Goal: Find specific page/section: Find specific page/section

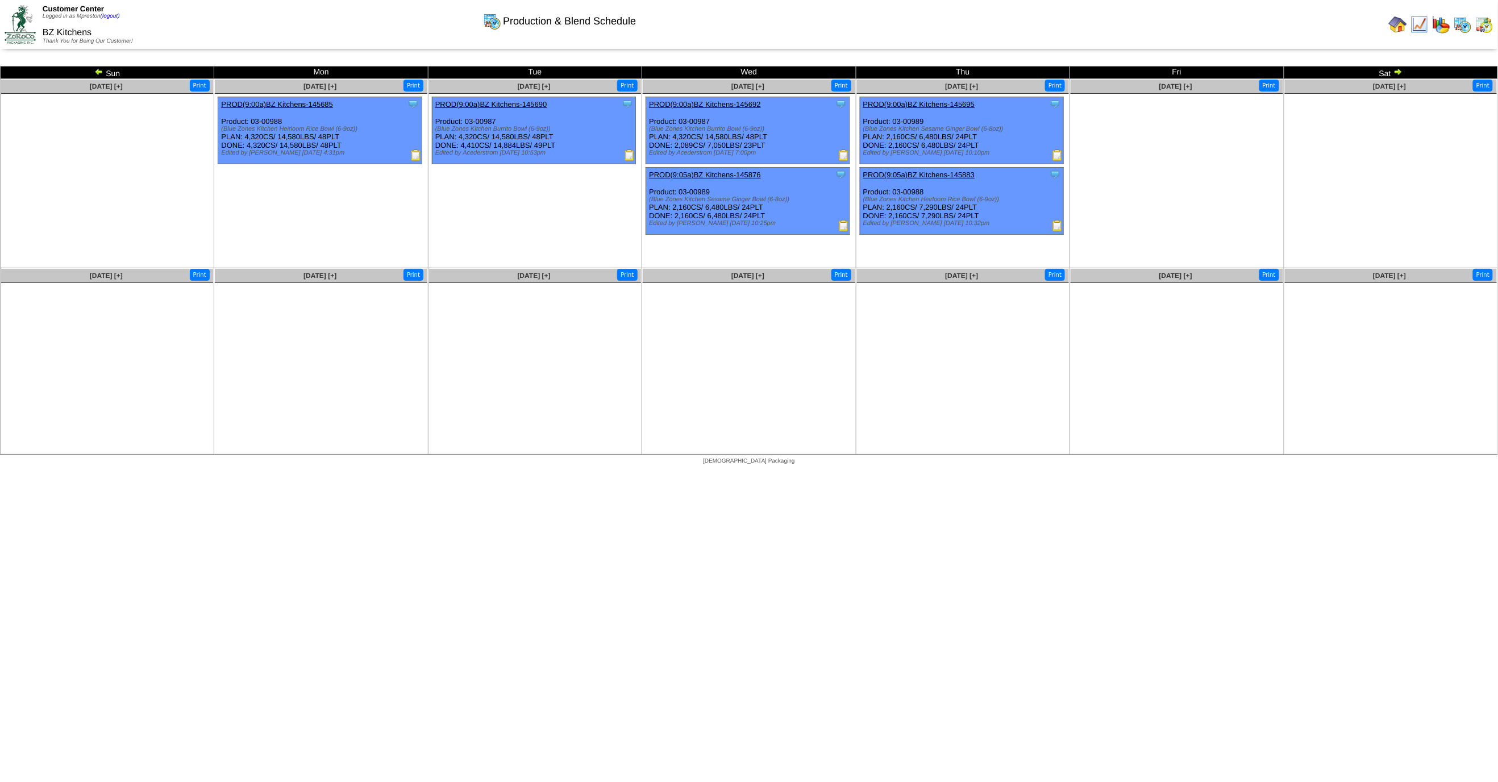
click at [1483, 26] on img at bounding box center [1484, 24] width 18 height 18
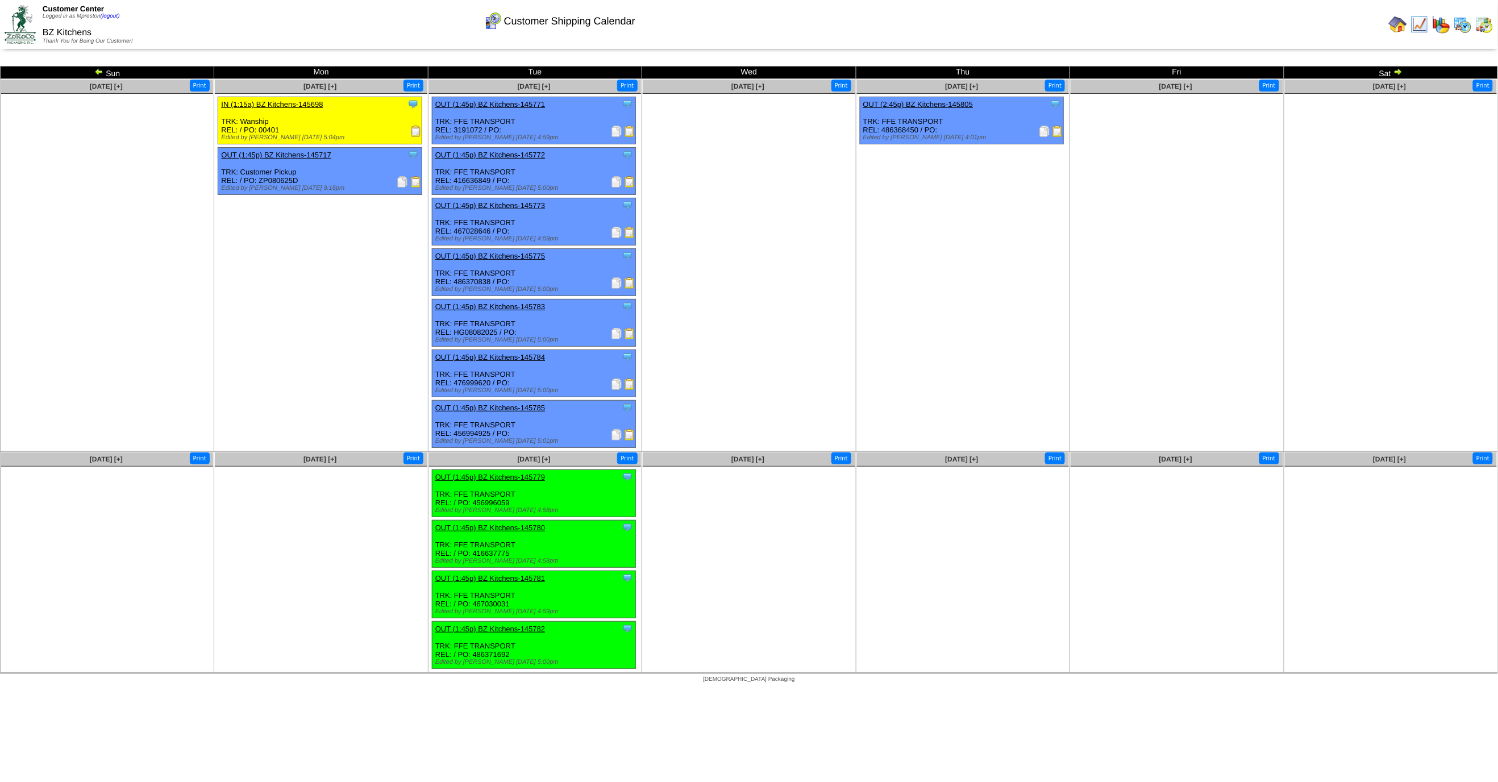
click at [1398, 72] on img at bounding box center [1398, 71] width 9 height 9
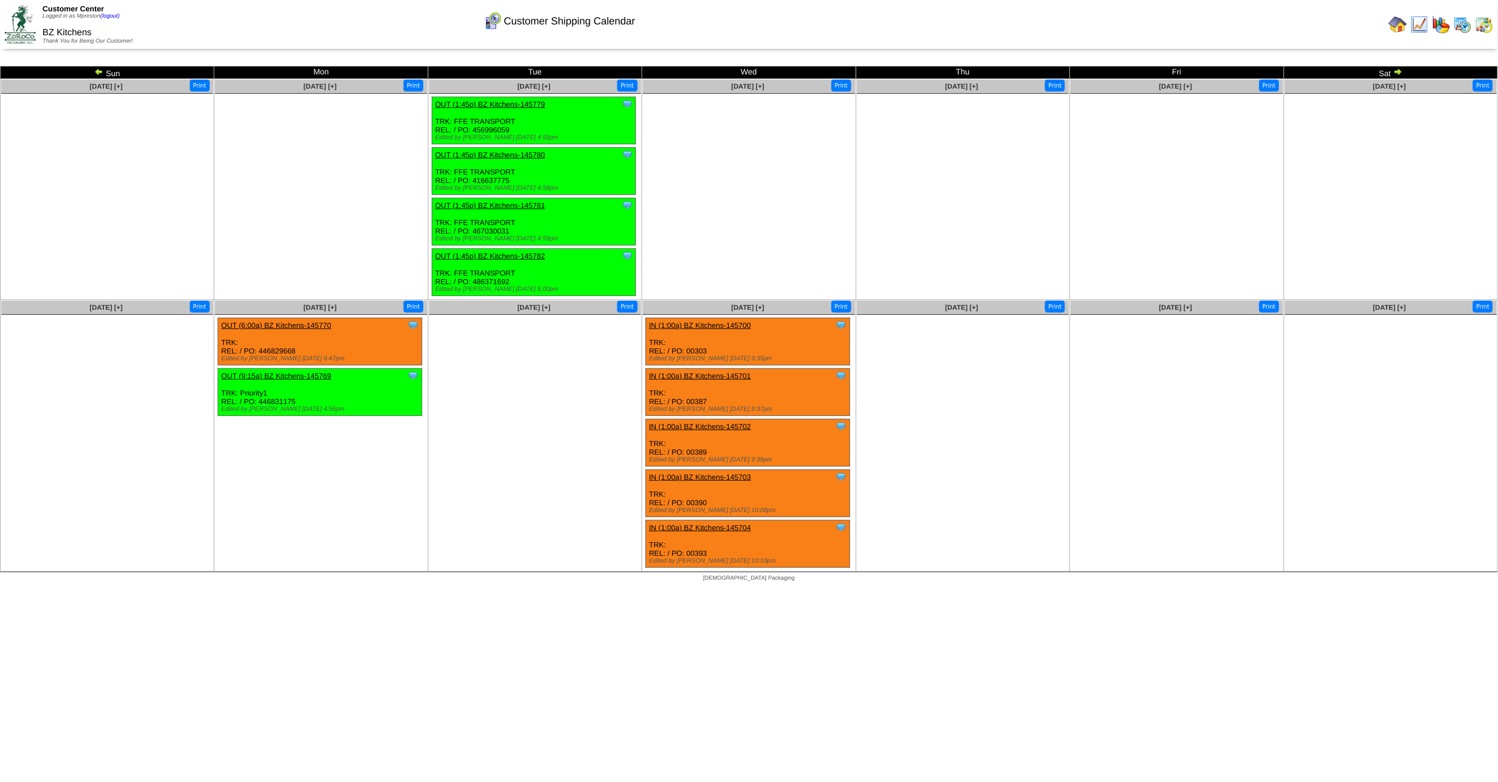
click at [1420, 23] on img at bounding box center [1420, 24] width 18 height 18
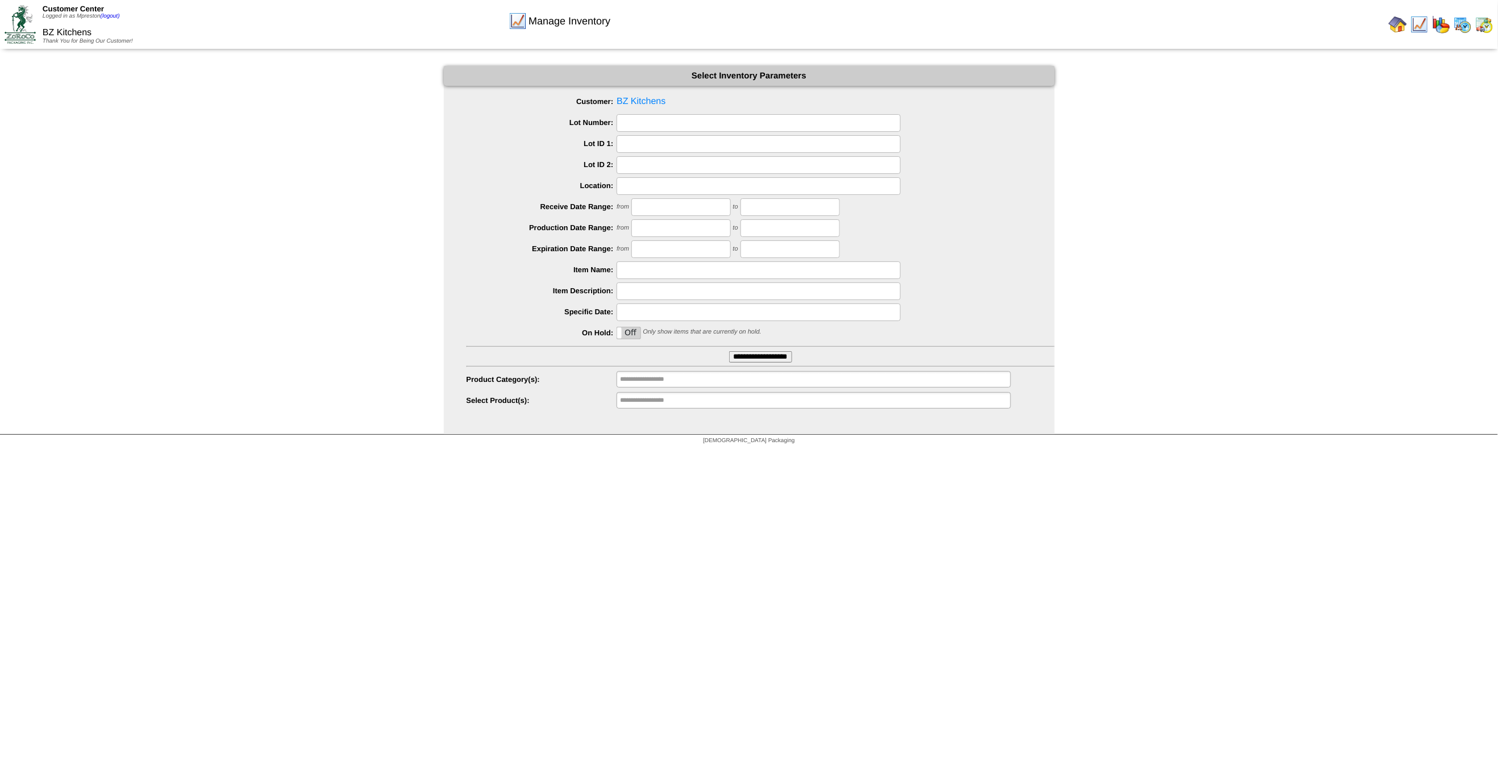
click at [731, 354] on input "**********" at bounding box center [760, 356] width 63 height 11
